Goal: Information Seeking & Learning: Learn about a topic

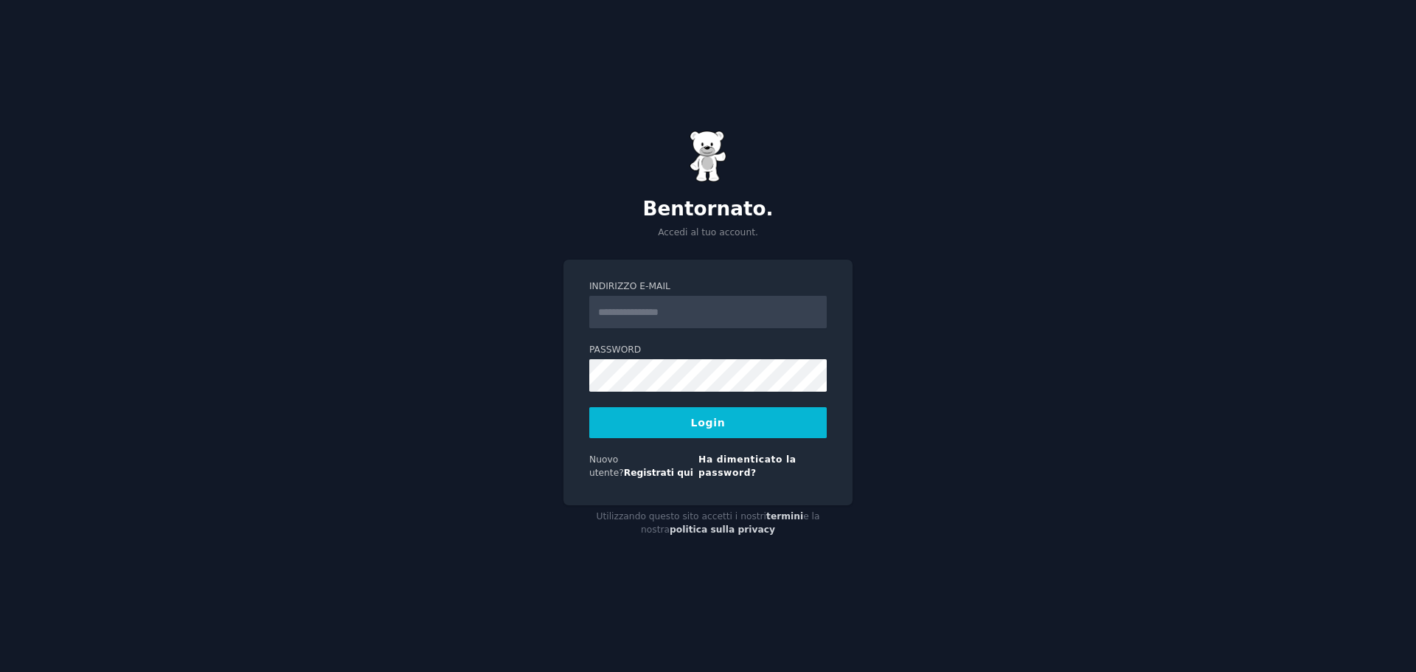
click at [656, 313] on input "Indirizzo e-mail" at bounding box center [707, 312] width 237 height 32
type input "**********"
click at [711, 426] on font "Login" at bounding box center [708, 423] width 35 height 12
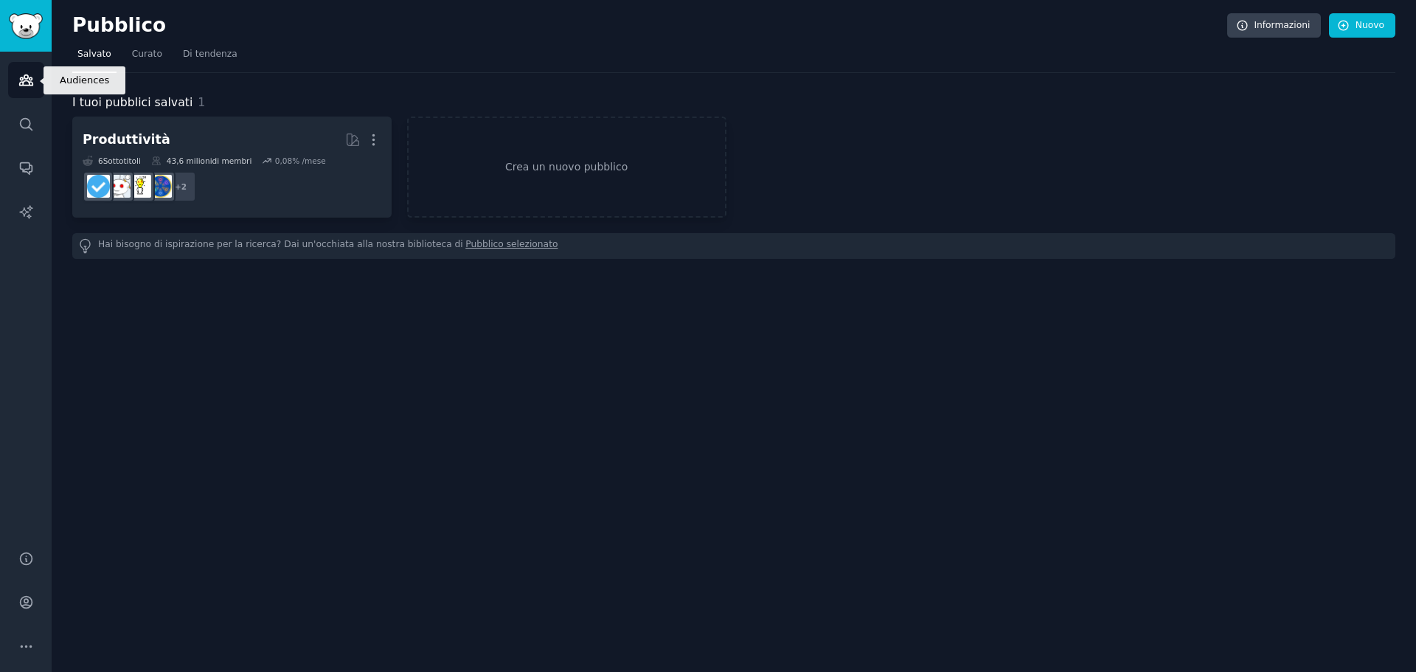
click at [32, 77] on icon "Barra laterale" at bounding box center [25, 79] width 15 height 15
click at [38, 117] on link "Ricerca" at bounding box center [26, 124] width 36 height 36
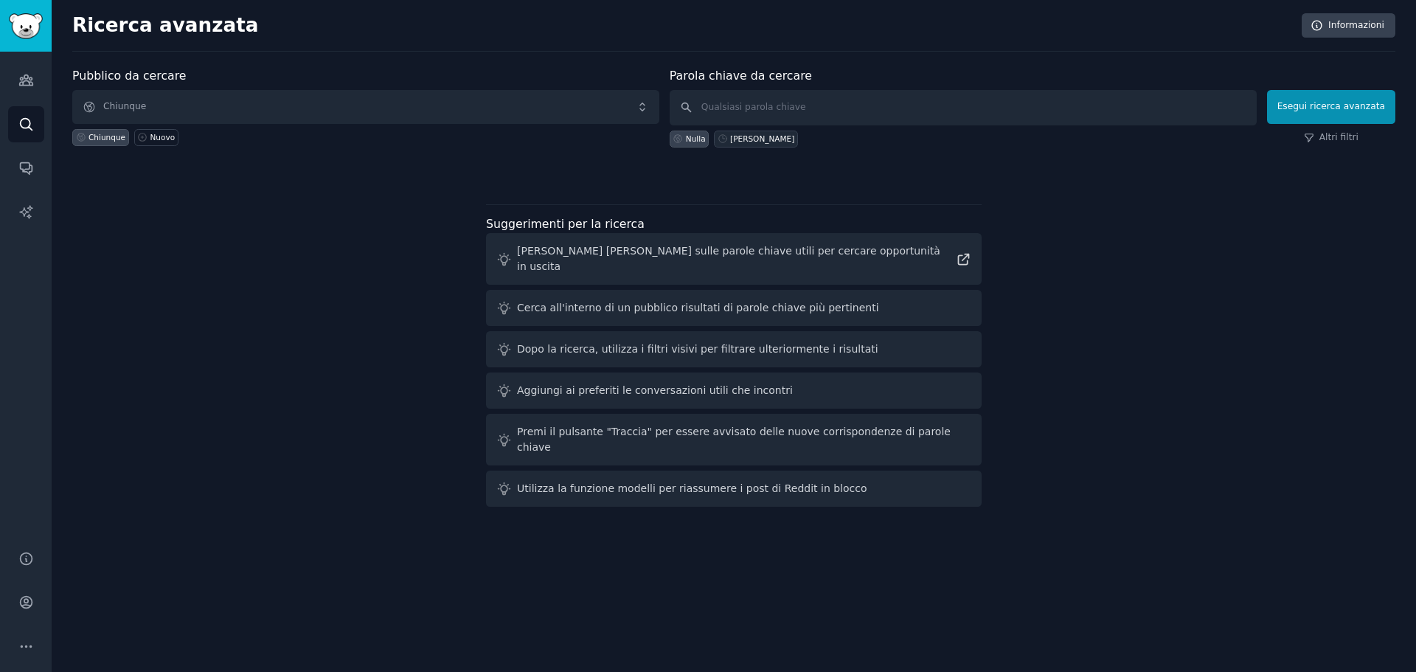
click at [756, 139] on font "[PERSON_NAME]" at bounding box center [762, 138] width 64 height 9
type input "[PERSON_NAME]"
click at [1288, 116] on button "Esegui ricerca avanzata" at bounding box center [1331, 107] width 128 height 34
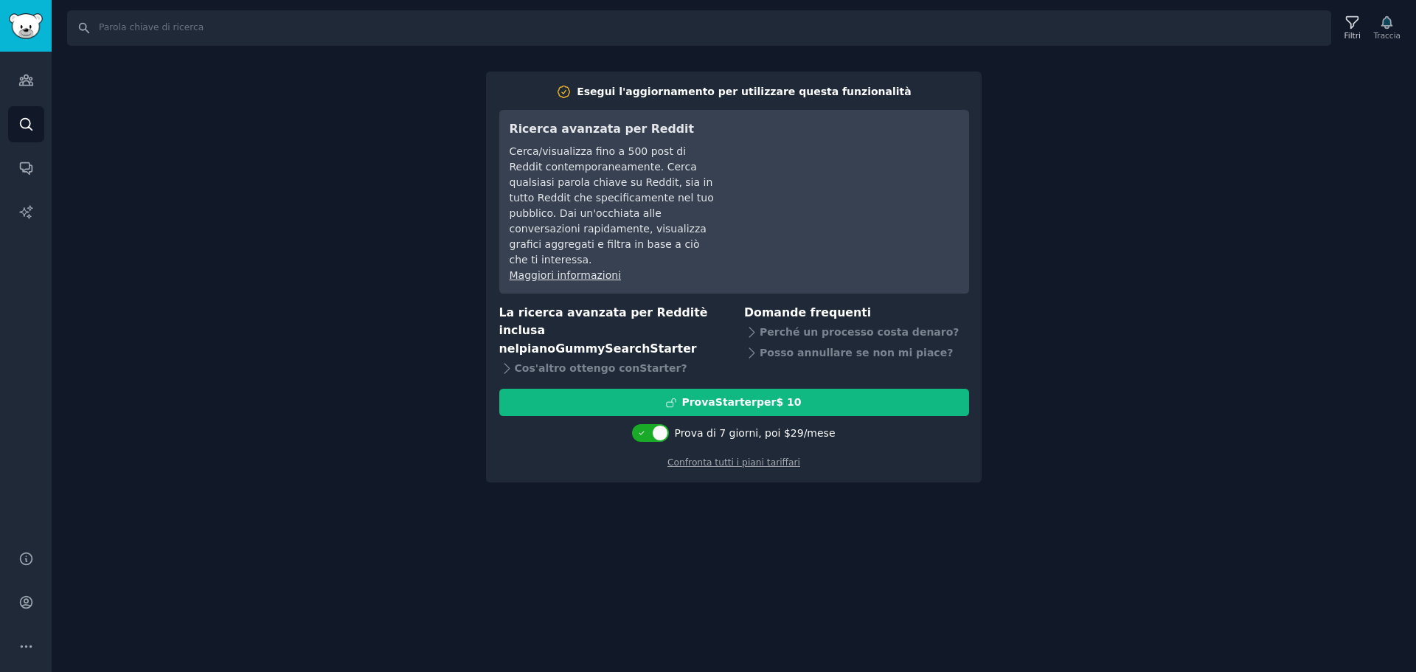
click at [352, 83] on div "Ricerca Filtri Traccia Esegui l'aggiornamento per utilizzare questa funzionalit…" at bounding box center [734, 336] width 1365 height 672
click at [30, 27] on img "Barra laterale" at bounding box center [26, 26] width 34 height 26
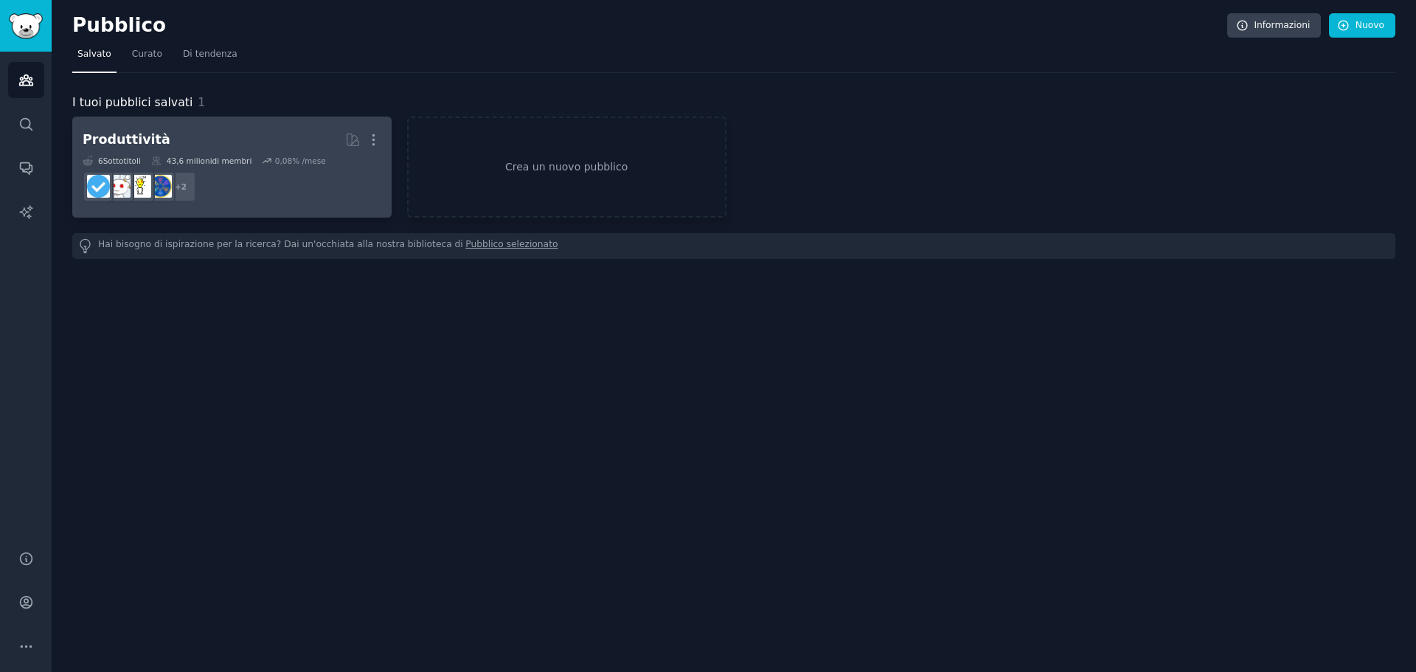
click at [121, 136] on font "Produttività" at bounding box center [127, 139] width 88 height 15
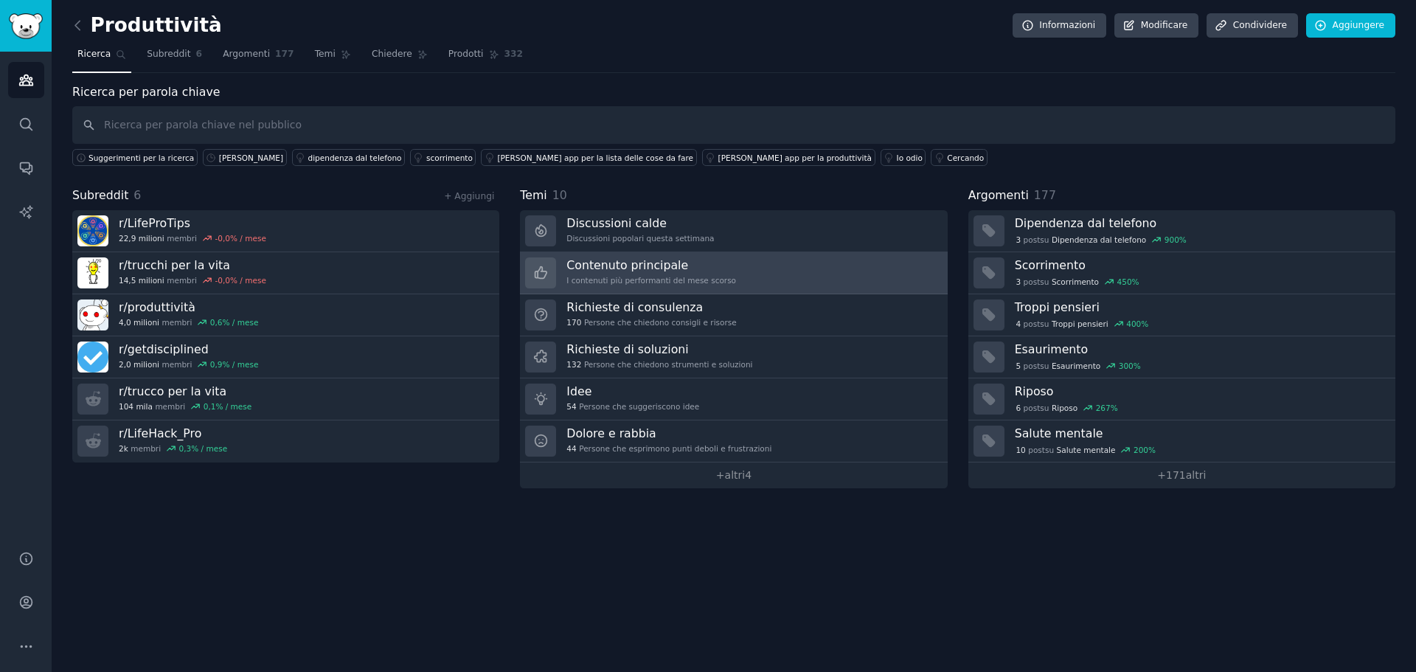
click at [623, 268] on font "Contenuto principale" at bounding box center [627, 265] width 122 height 14
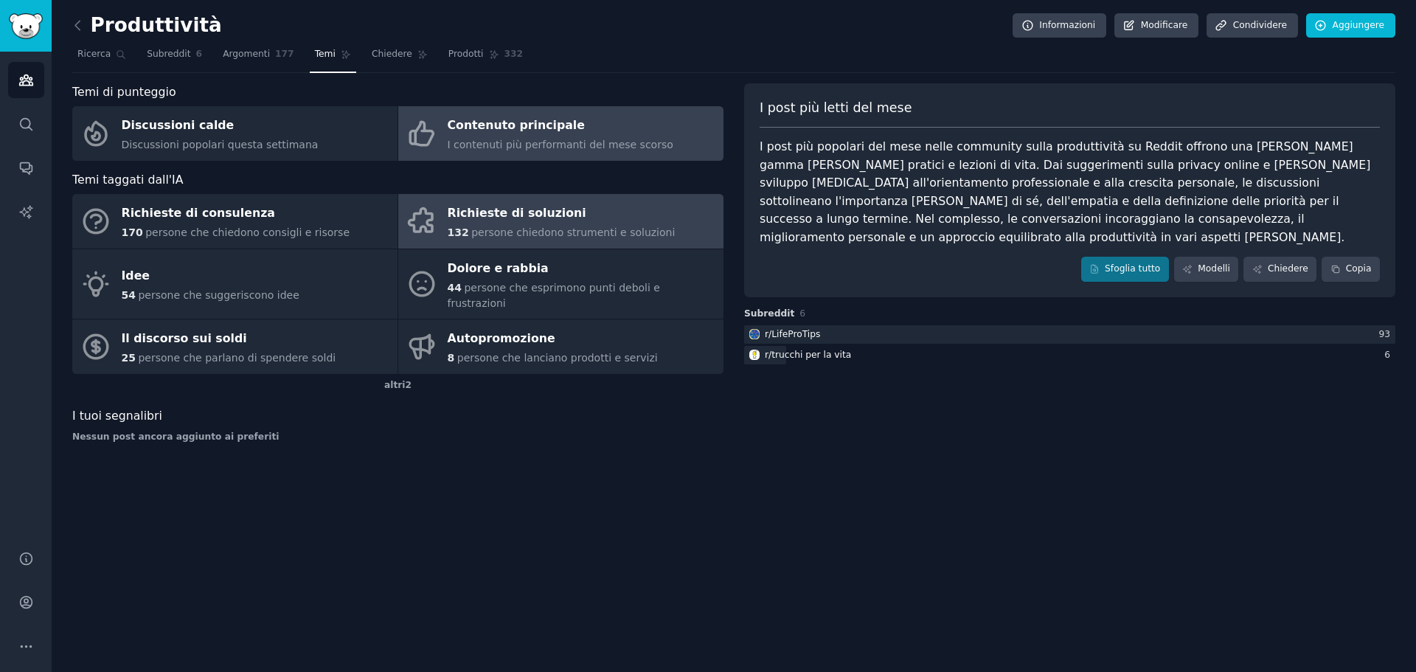
click at [493, 212] on font "Richieste di soluzioni" at bounding box center [517, 213] width 139 height 14
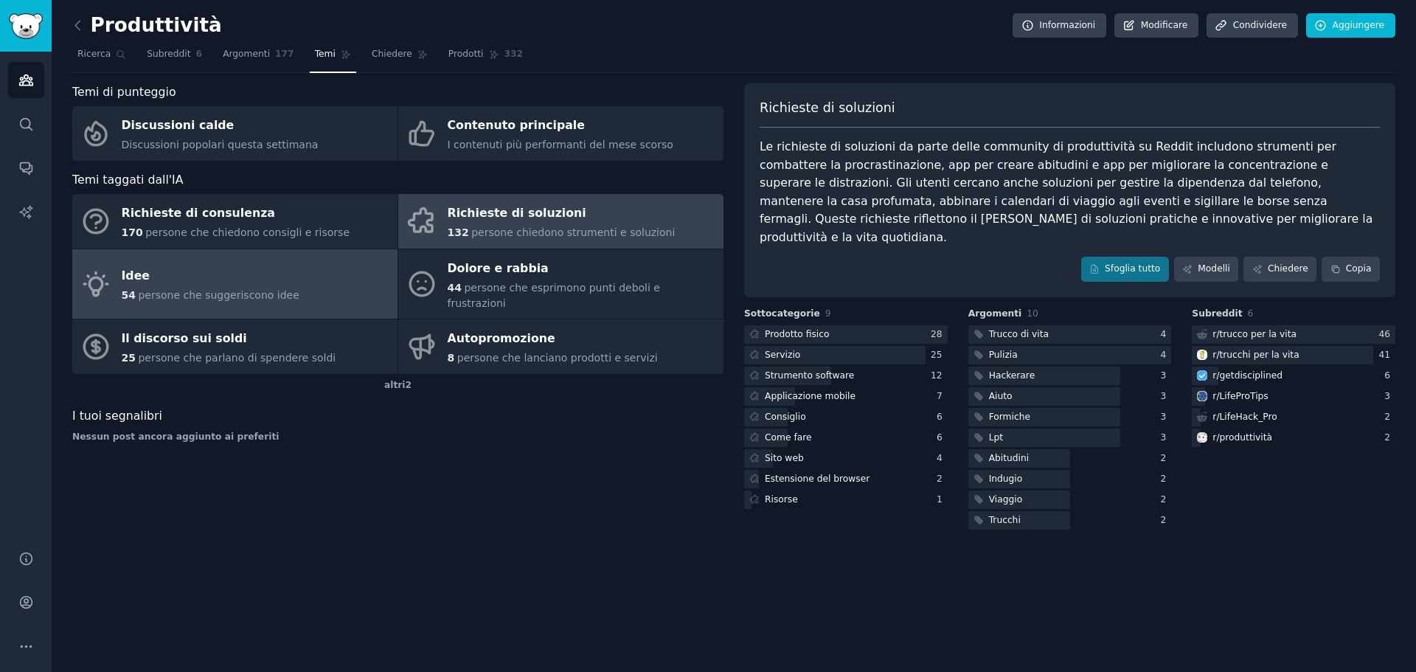
click at [142, 268] on font "Idee" at bounding box center [136, 275] width 29 height 14
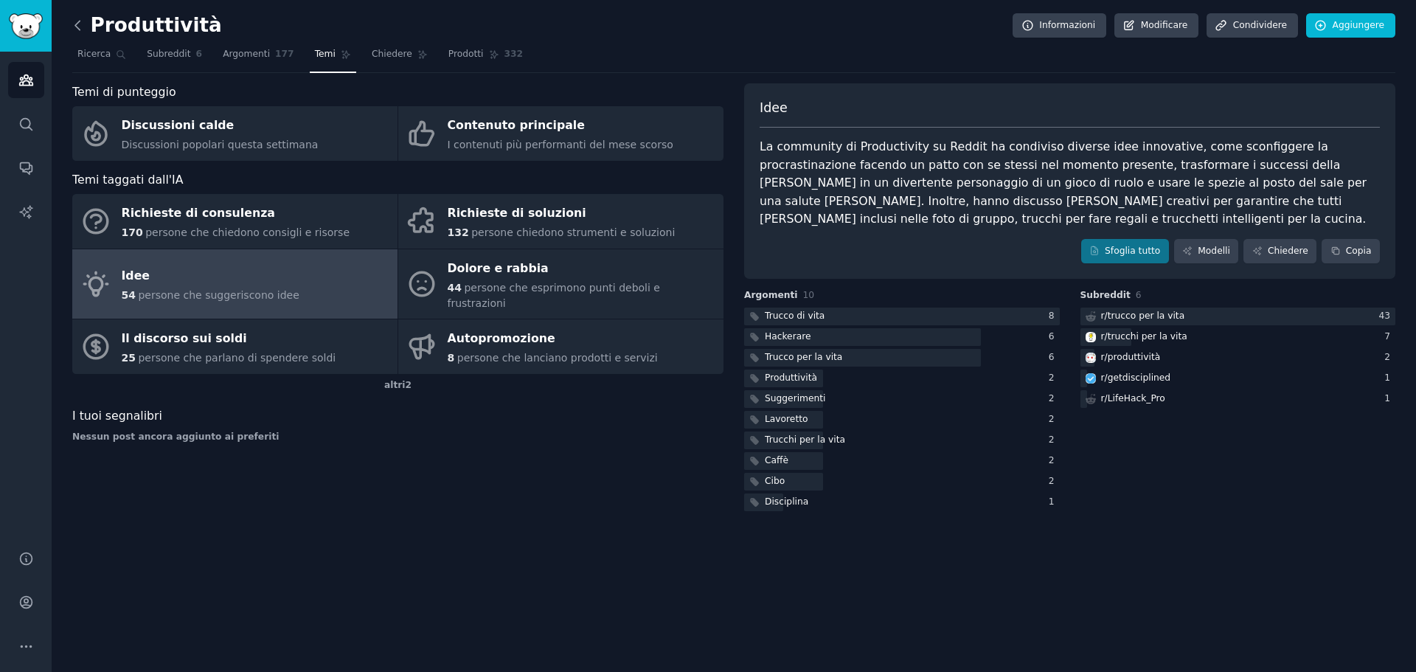
click at [80, 25] on icon at bounding box center [77, 25] width 15 height 15
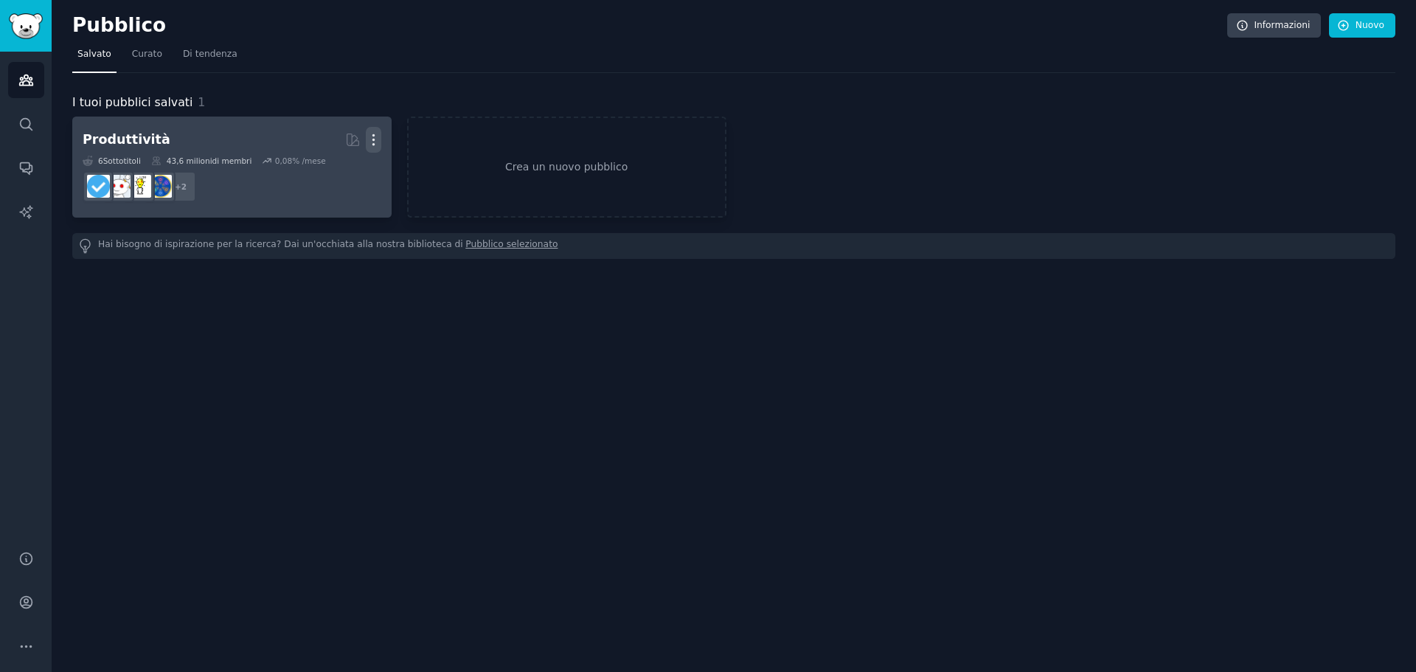
click at [373, 136] on icon "button" at bounding box center [372, 140] width 1 height 10
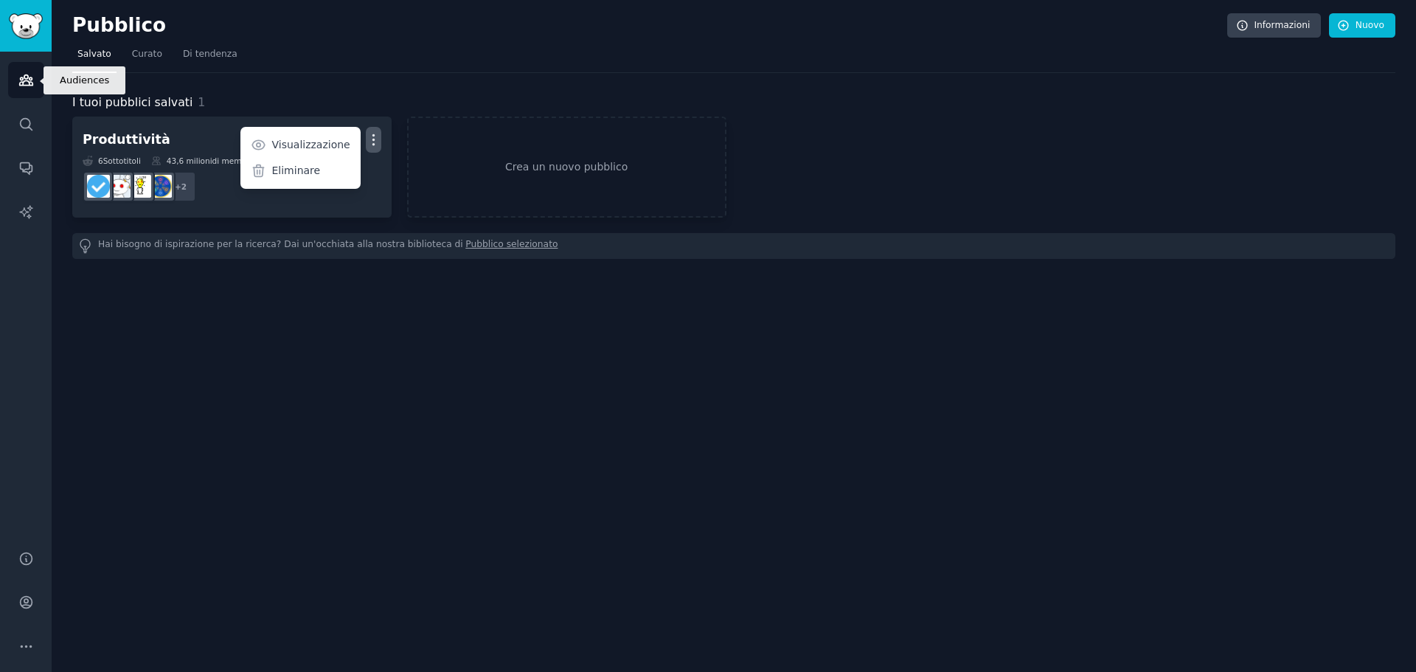
click at [21, 84] on icon "Barra laterale" at bounding box center [25, 79] width 15 height 15
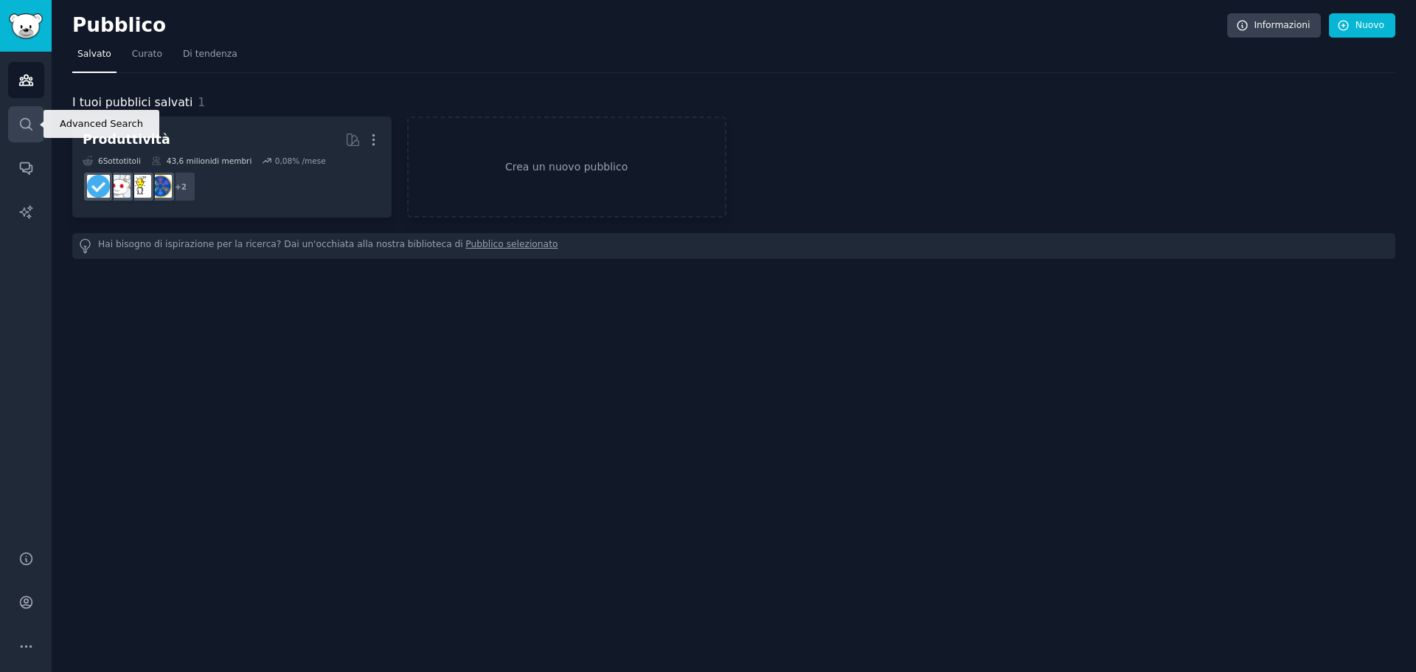
click at [27, 119] on icon "Barra laterale" at bounding box center [26, 124] width 12 height 12
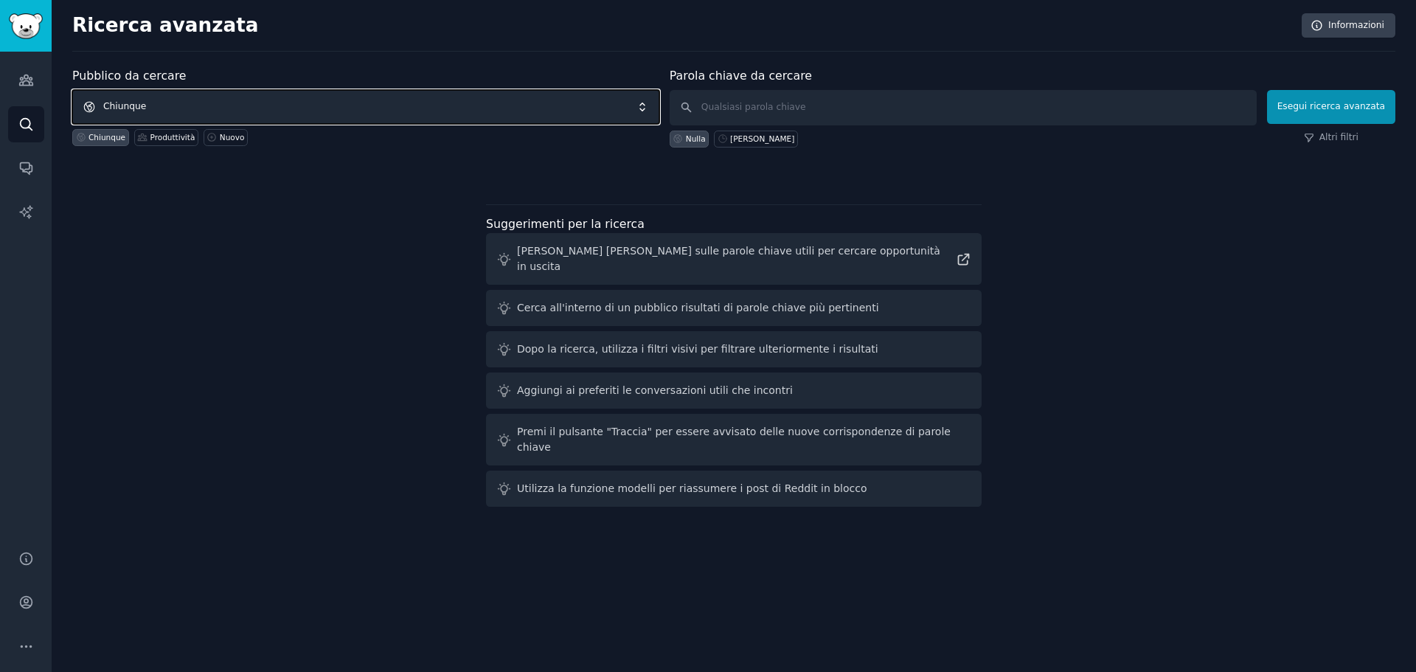
click at [560, 116] on span "Chiunque" at bounding box center [365, 107] width 587 height 34
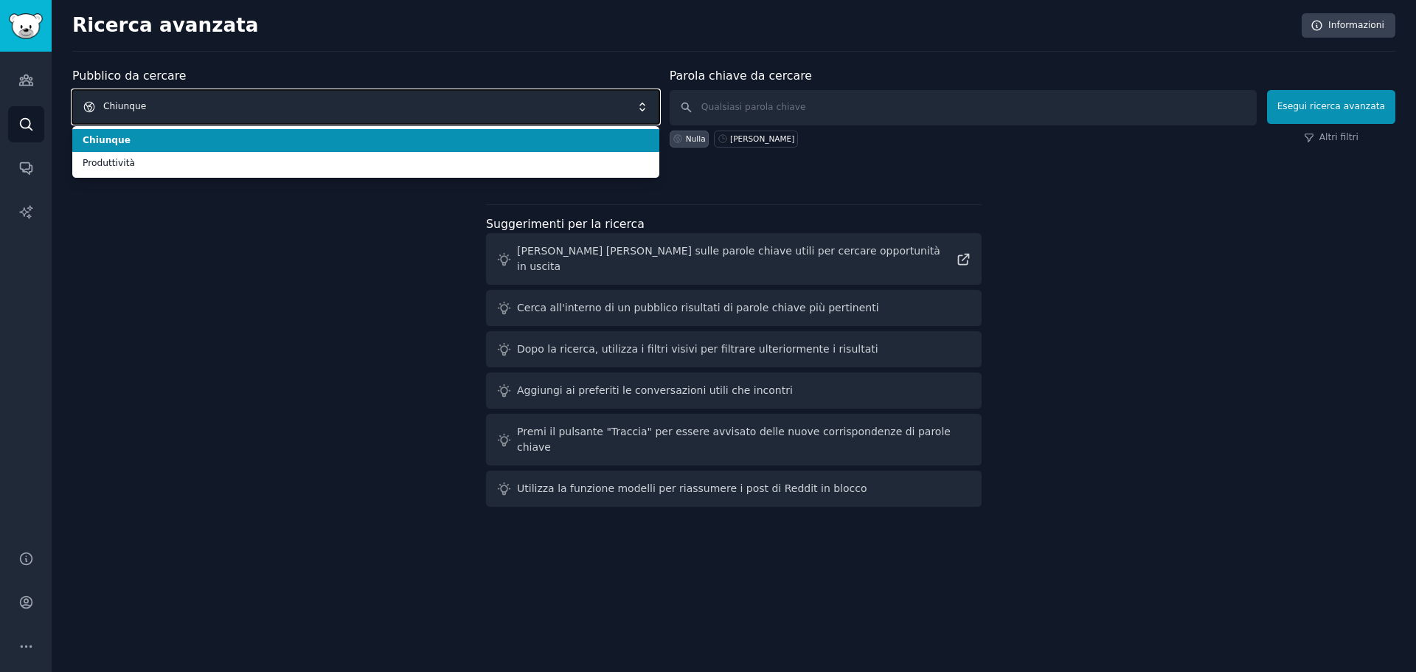
click at [560, 116] on span "Chiunque" at bounding box center [365, 107] width 587 height 34
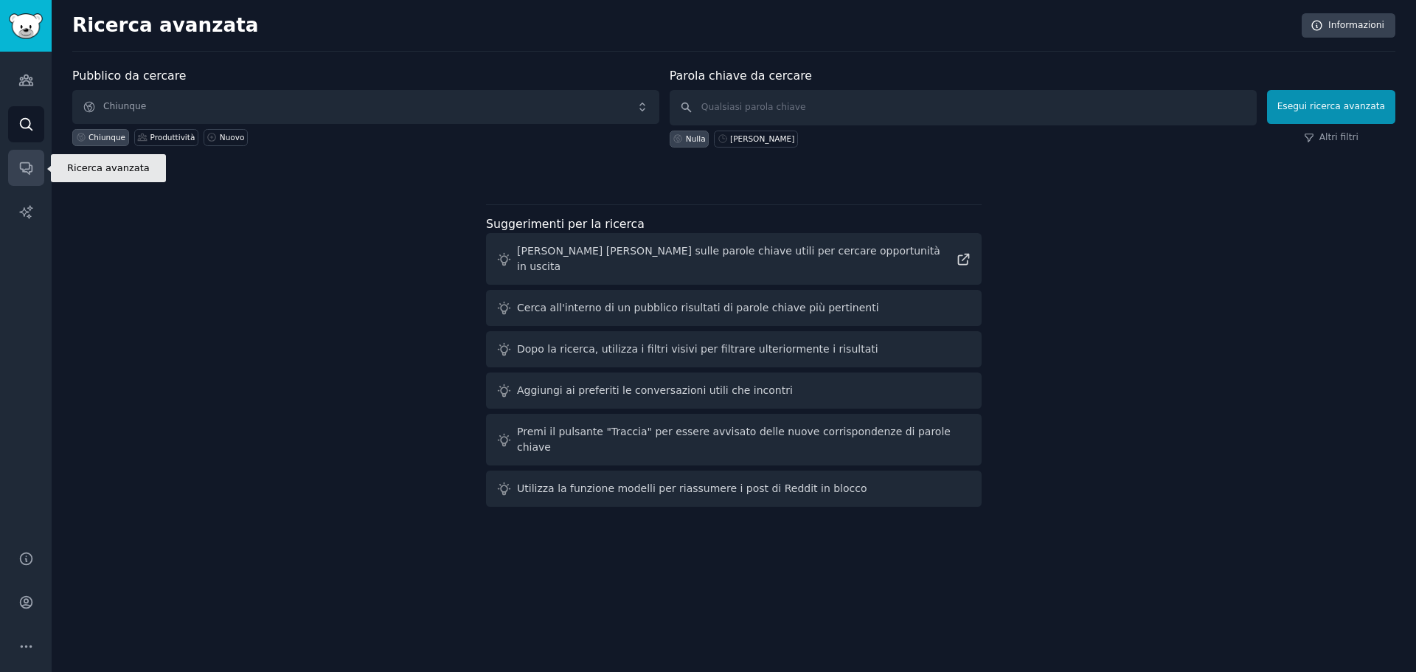
click at [34, 164] on link "Conversazioni" at bounding box center [26, 168] width 36 height 36
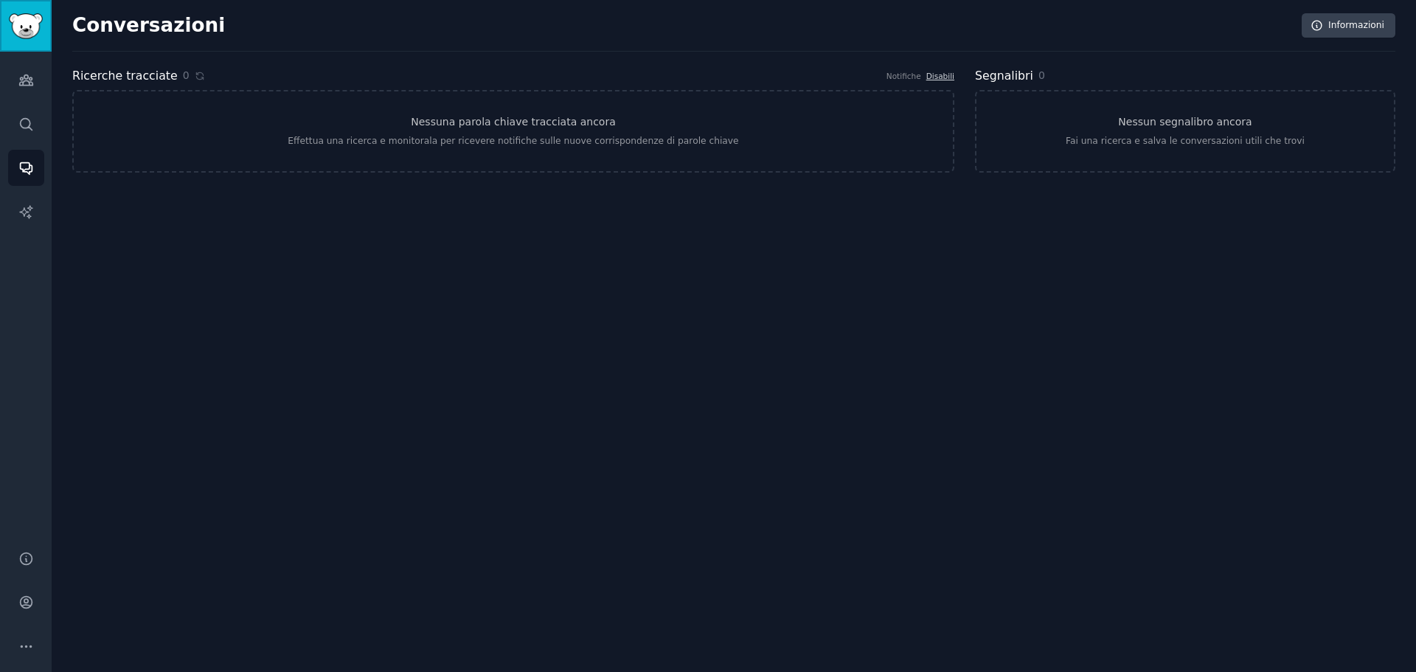
click at [32, 38] on img "Barra laterale" at bounding box center [26, 26] width 34 height 26
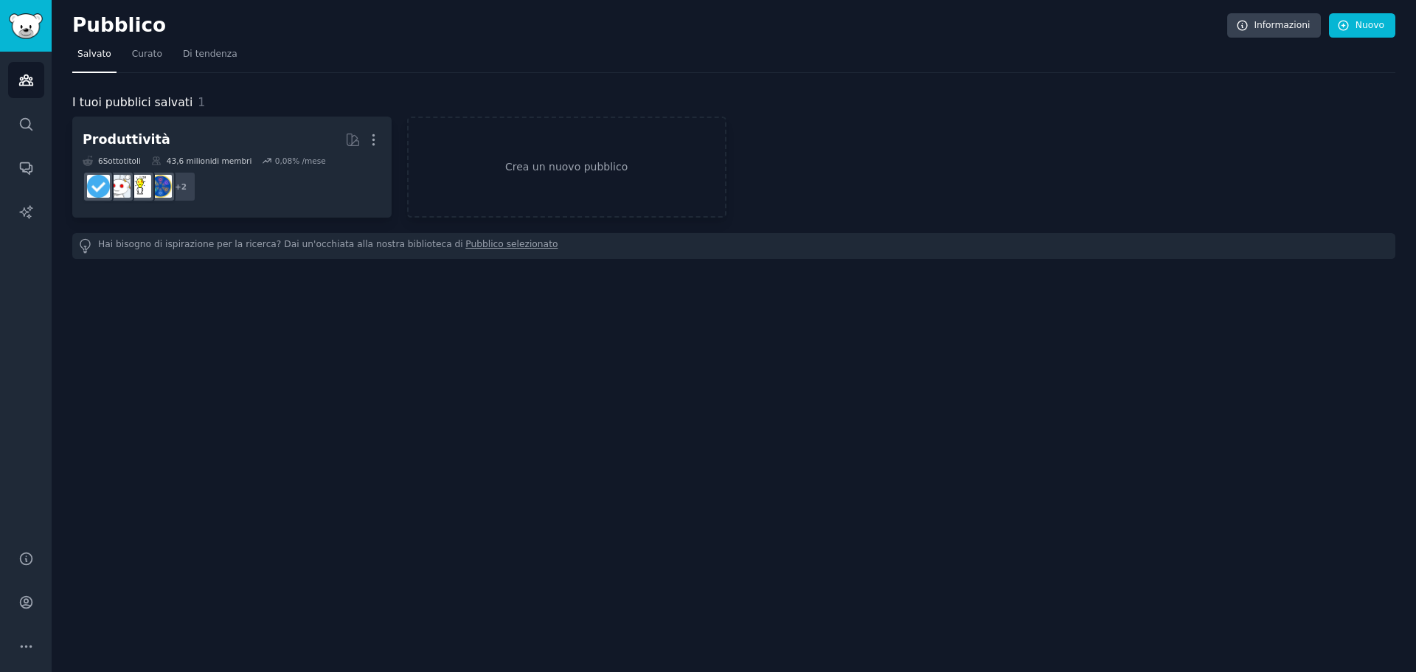
click at [465, 247] on font "Pubblico selezionato" at bounding box center [511, 244] width 92 height 10
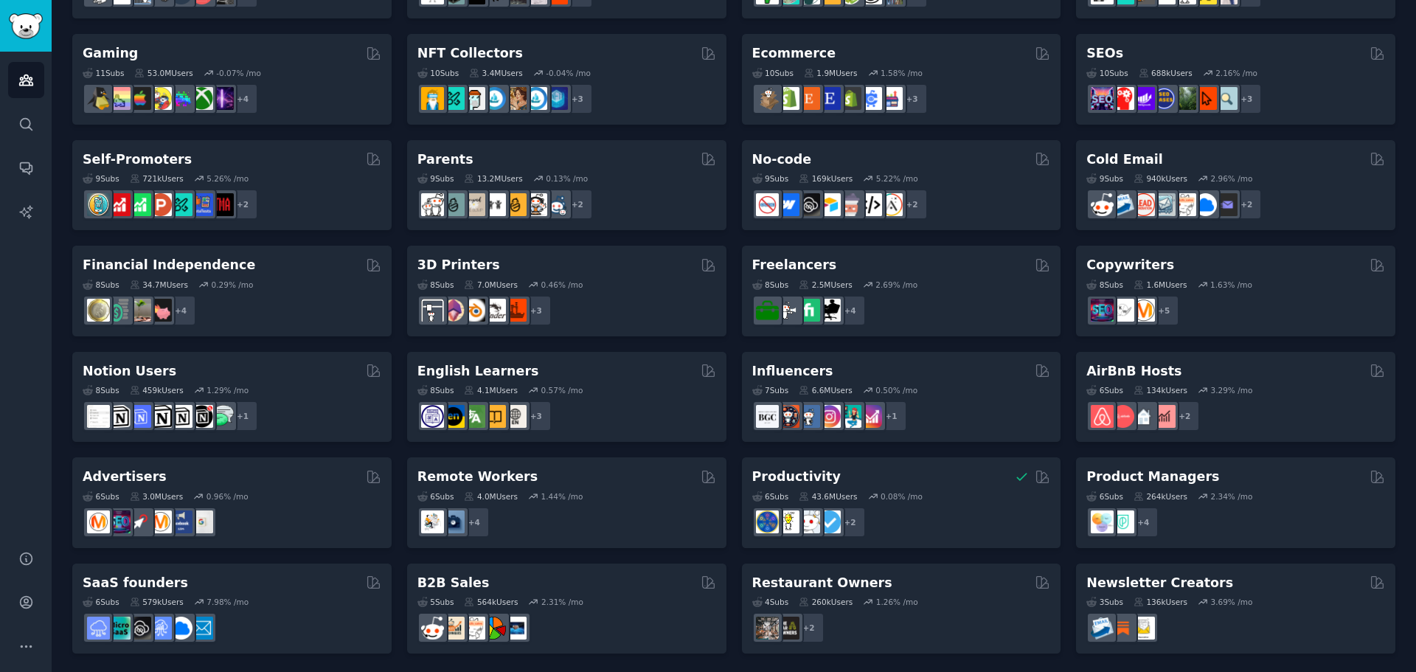
scroll to position [508, 0]
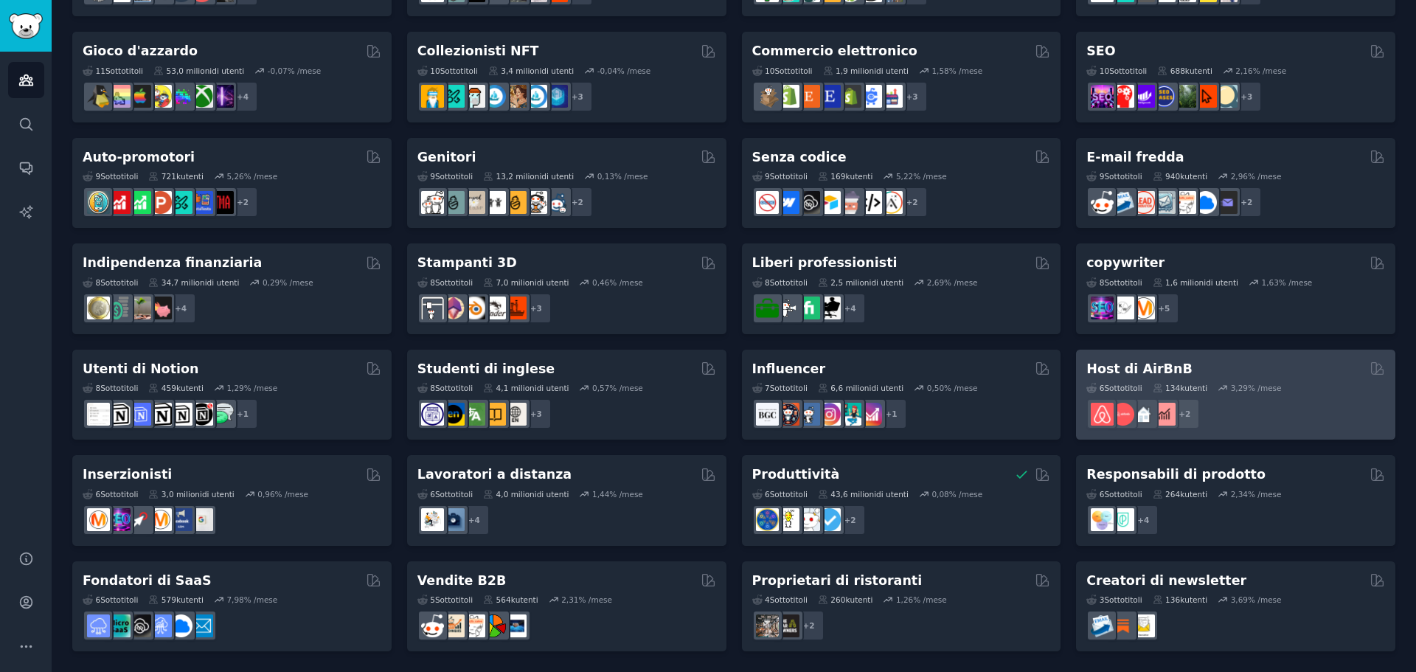
click at [1182, 370] on div "Host di AirBnB" at bounding box center [1235, 369] width 299 height 18
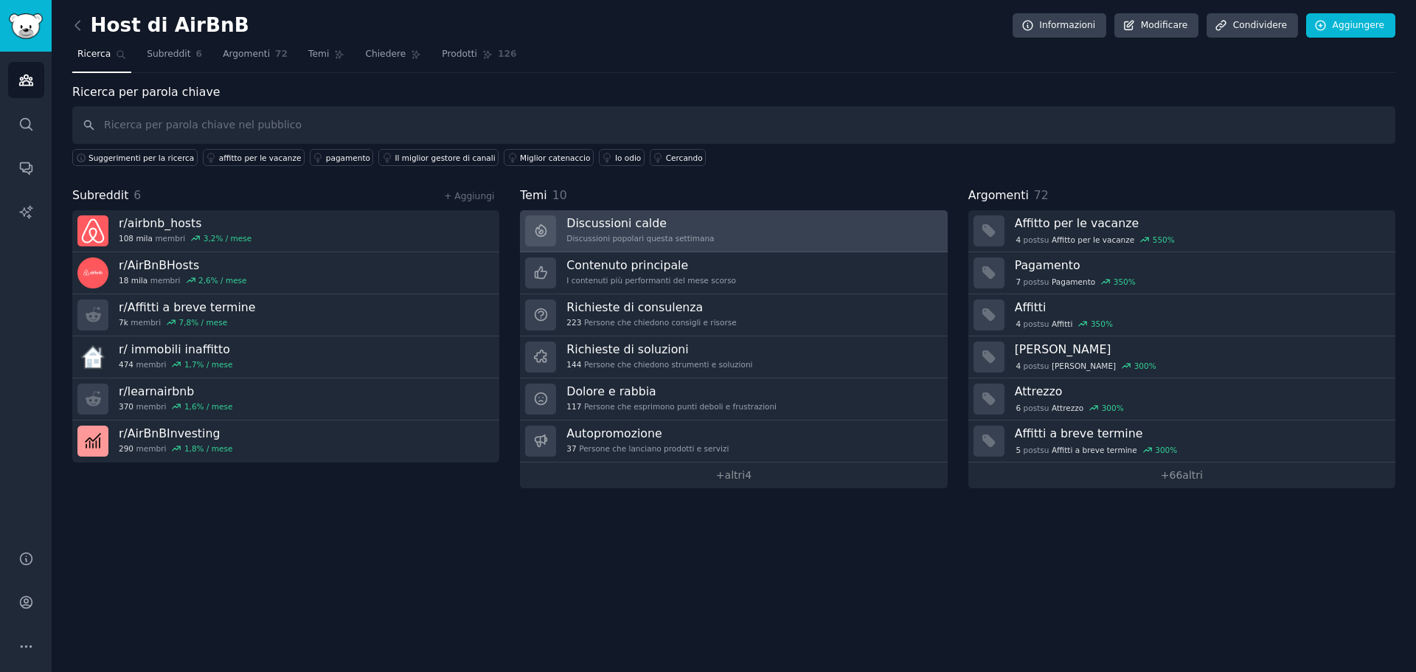
click at [616, 226] on font "Discussioni calde" at bounding box center [616, 223] width 100 height 14
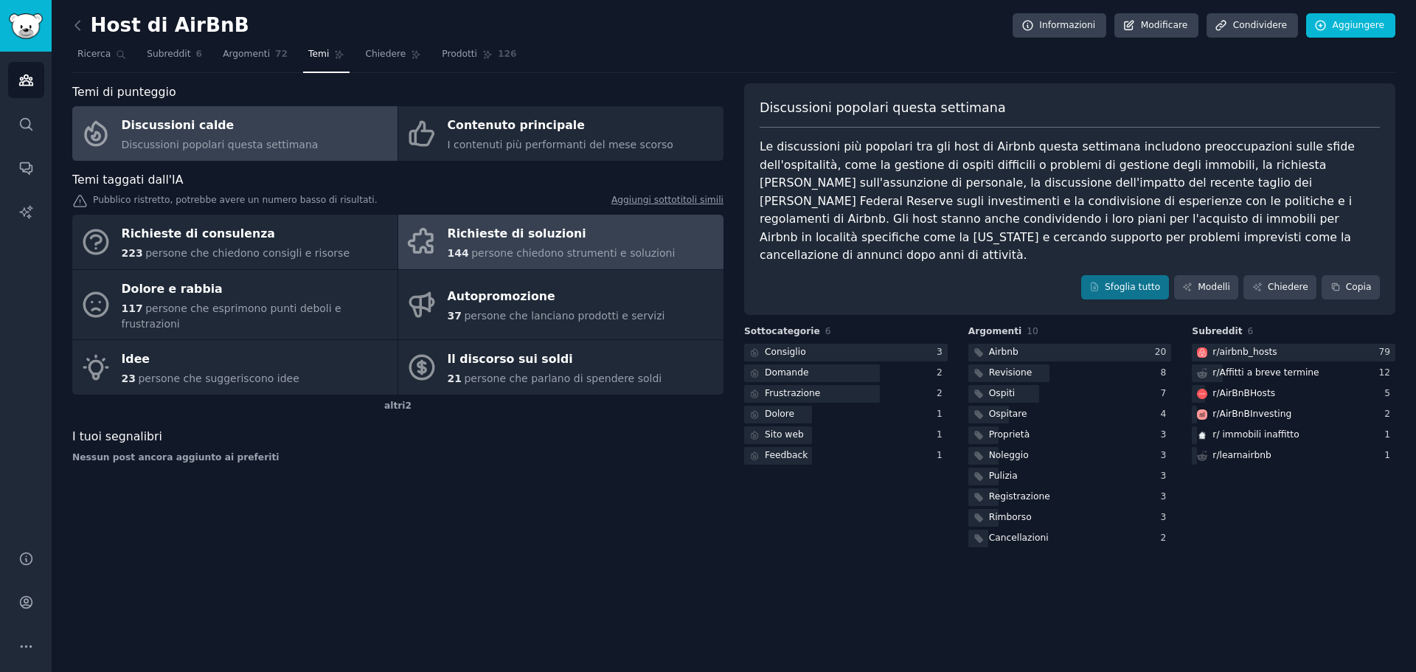
click at [559, 240] on font "Richieste di soluzioni" at bounding box center [517, 233] width 139 height 14
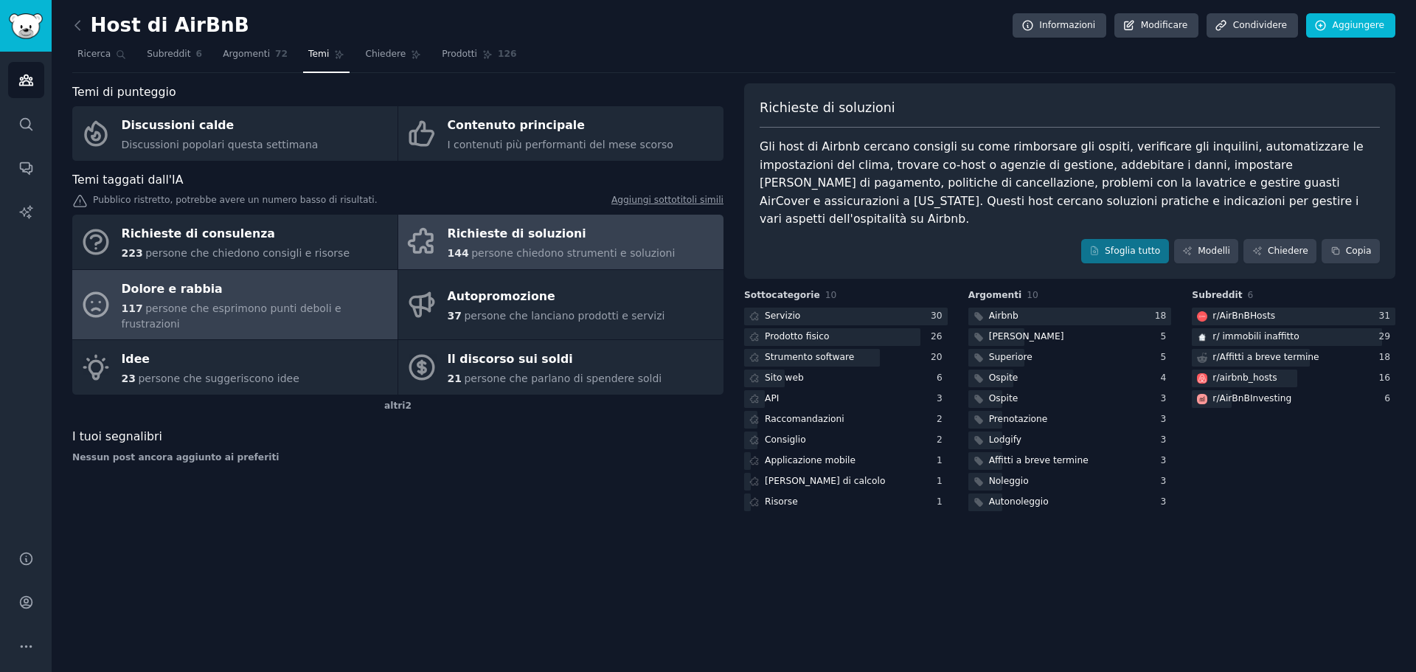
click at [264, 308] on font "persone che esprimono punti deboli e frustrazioni" at bounding box center [232, 315] width 220 height 27
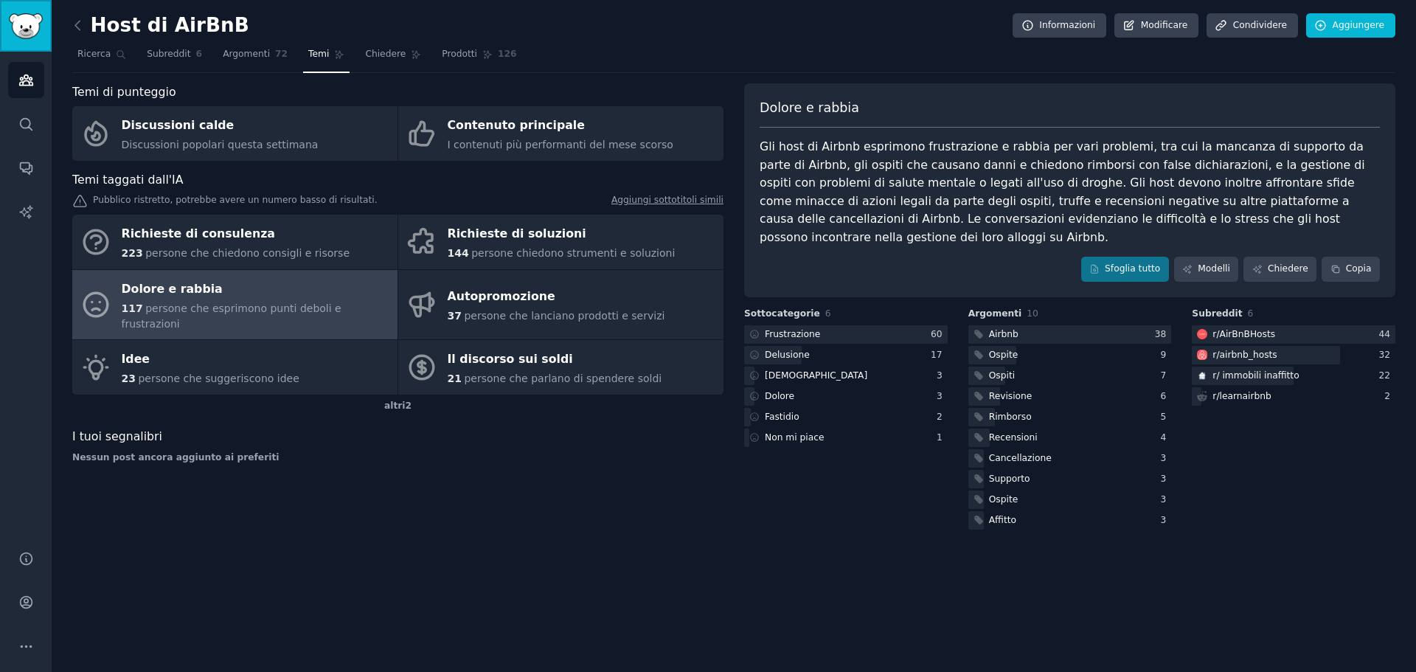
click at [22, 20] on img "Barra laterale" at bounding box center [26, 26] width 34 height 26
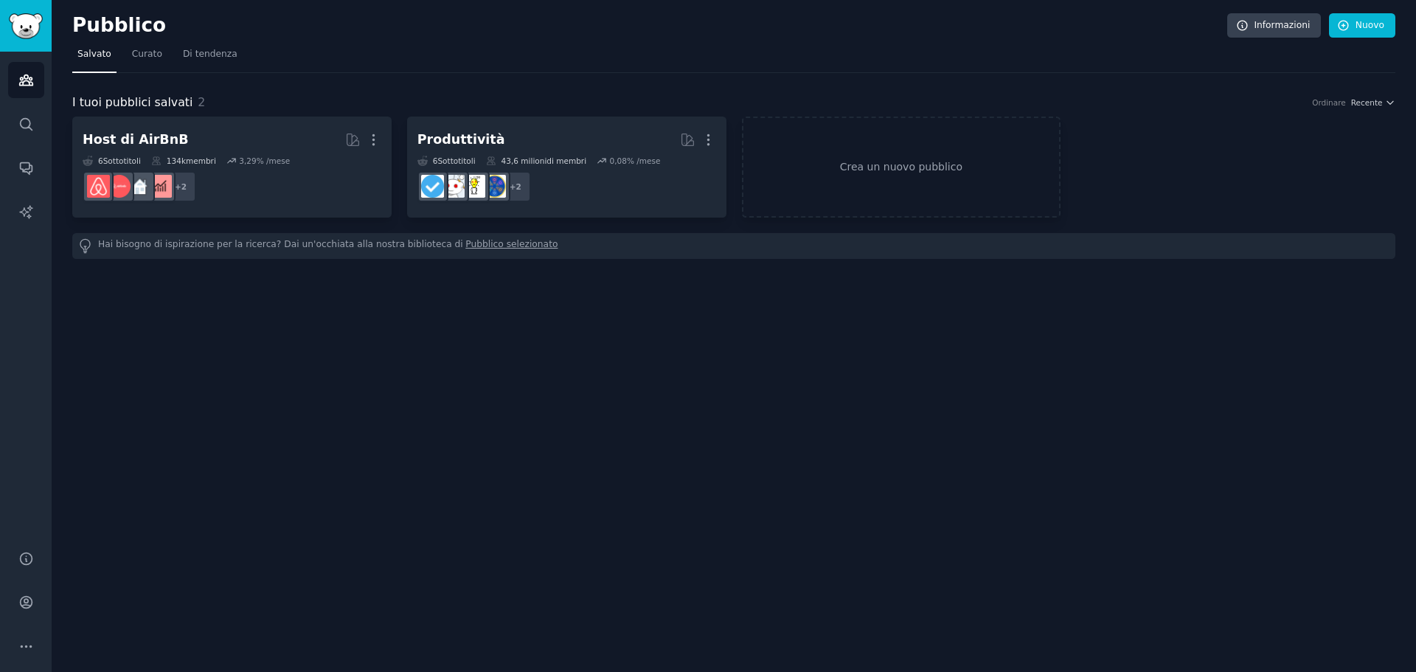
click at [465, 240] on font "Pubblico selezionato" at bounding box center [511, 244] width 92 height 10
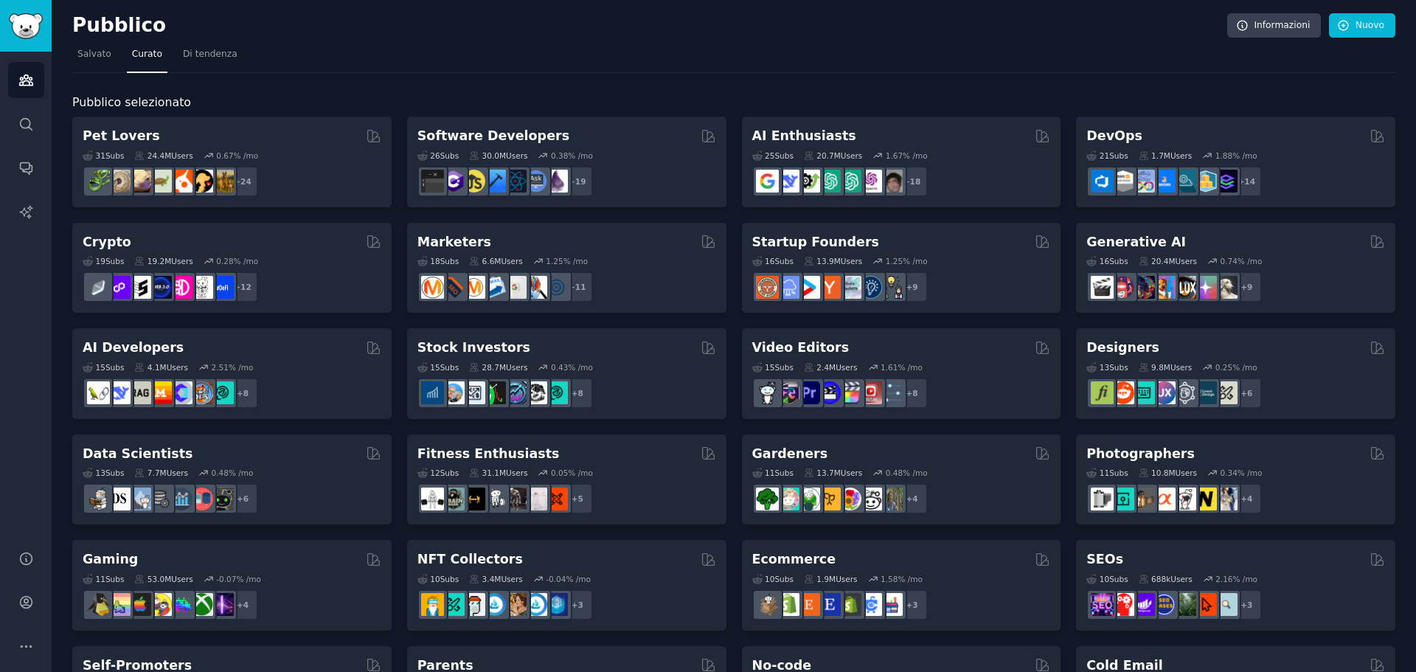
scroll to position [74, 0]
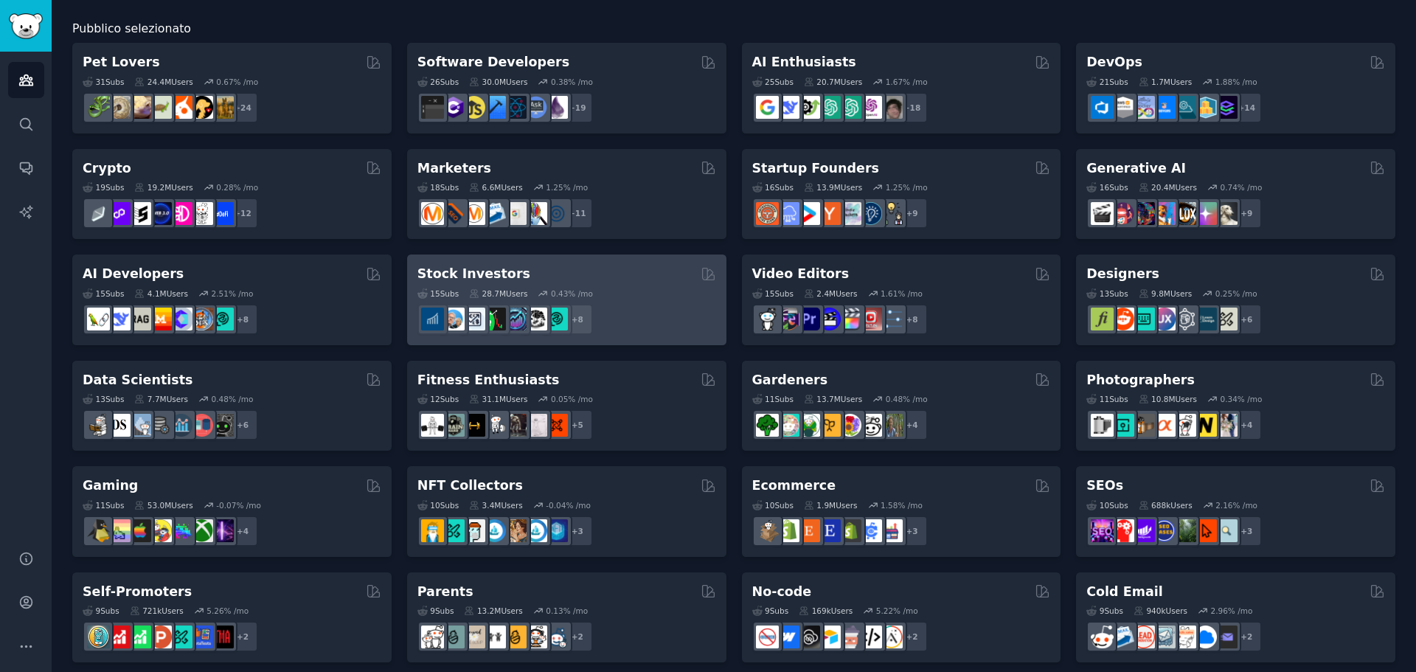
click at [558, 280] on div "Stock Investors" at bounding box center [566, 274] width 299 height 18
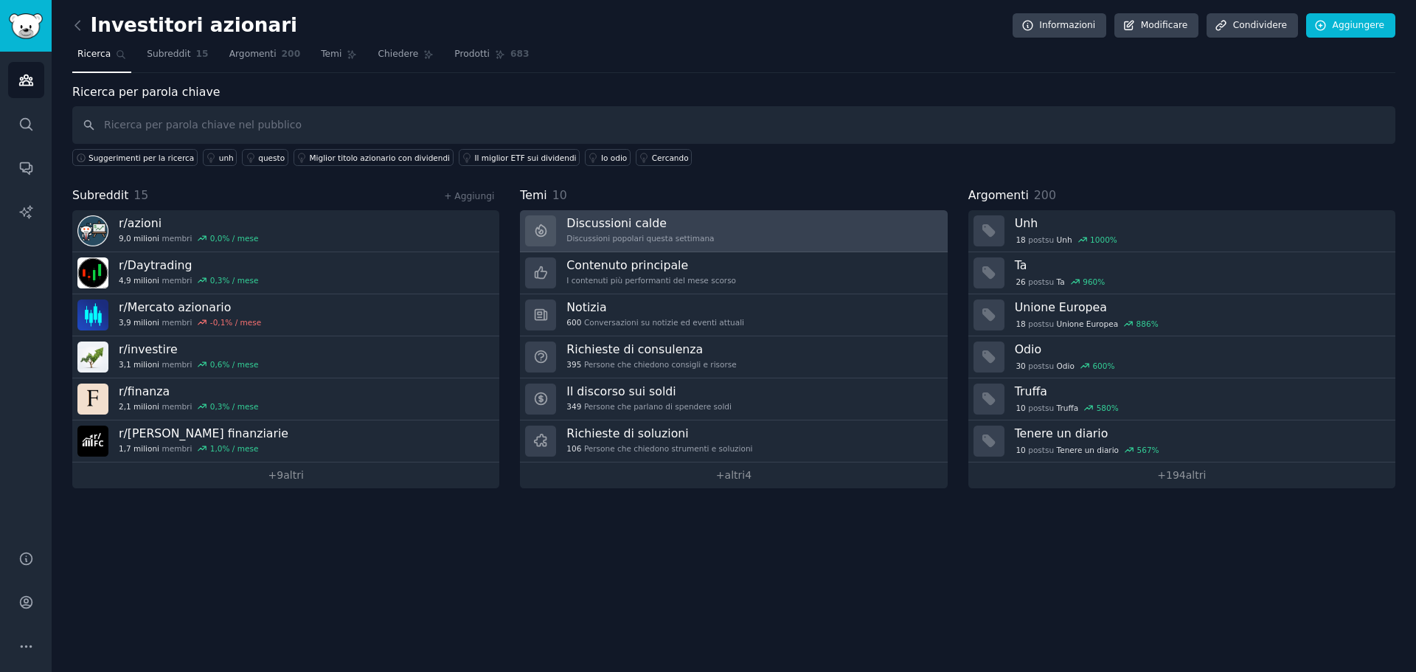
click at [619, 221] on font "Discussioni calde" at bounding box center [616, 223] width 100 height 14
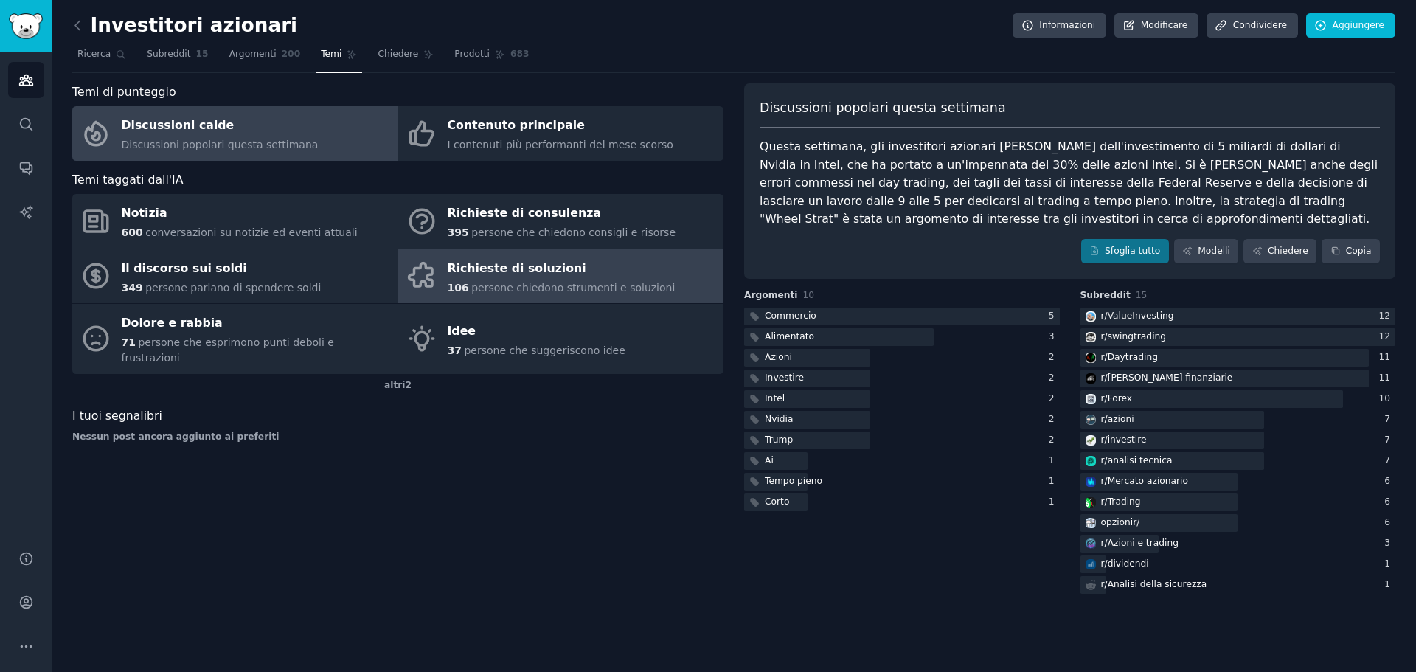
click at [611, 263] on div "Richieste di soluzioni" at bounding box center [562, 269] width 228 height 24
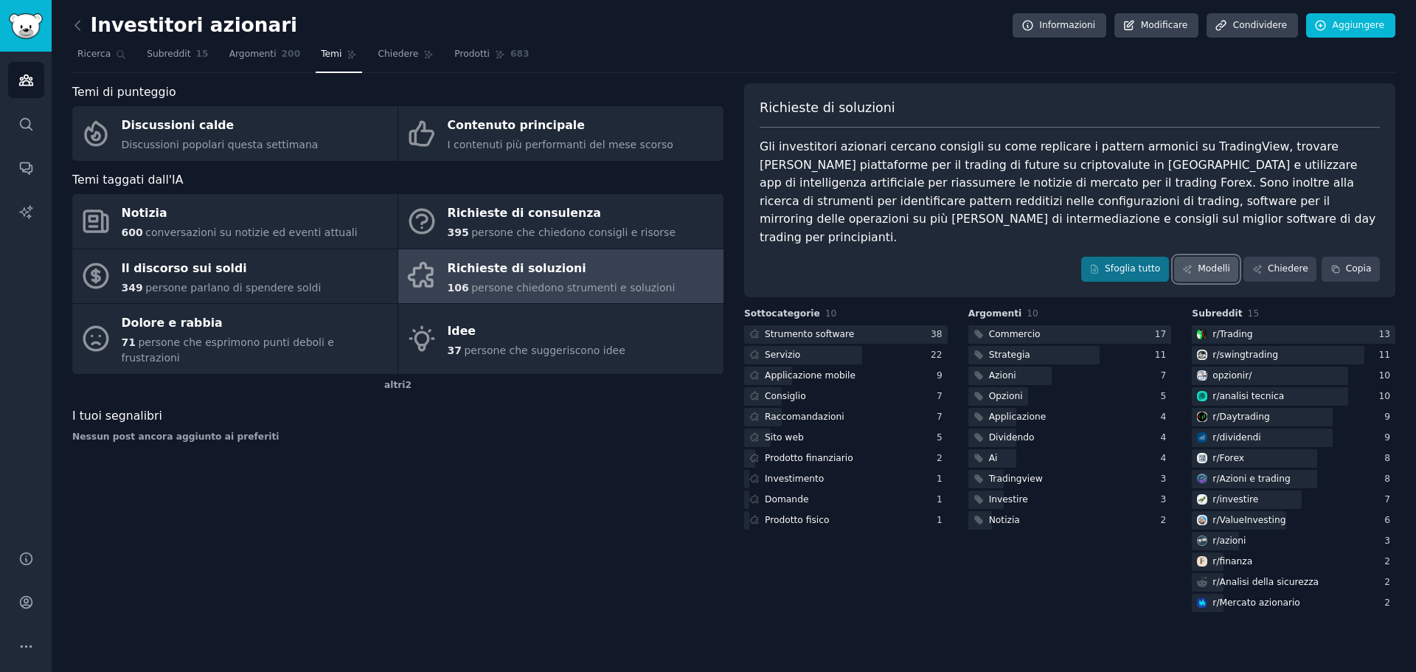
click at [1224, 259] on link "Modelli" at bounding box center [1206, 269] width 65 height 25
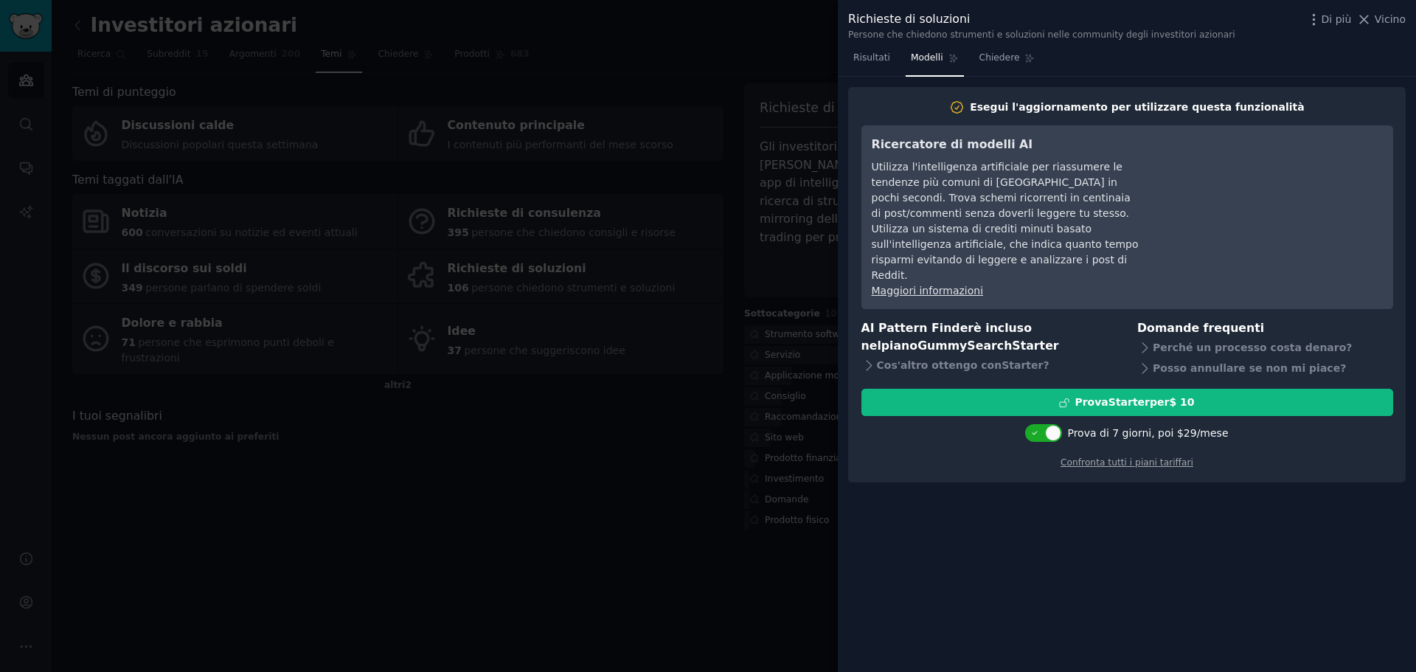
click at [799, 61] on div at bounding box center [708, 336] width 1416 height 672
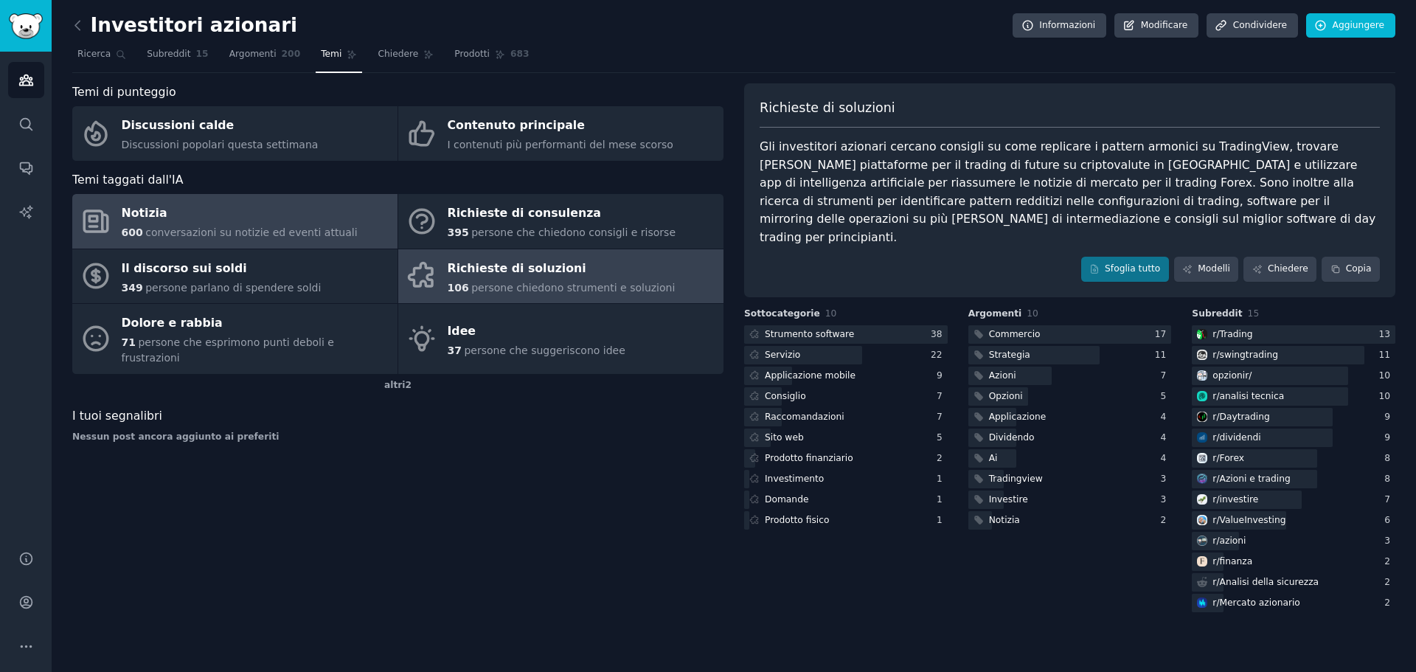
click at [325, 226] on font "conversazioni su notizie ed eventi attuali" at bounding box center [251, 232] width 212 height 12
